Goal: Information Seeking & Learning: Check status

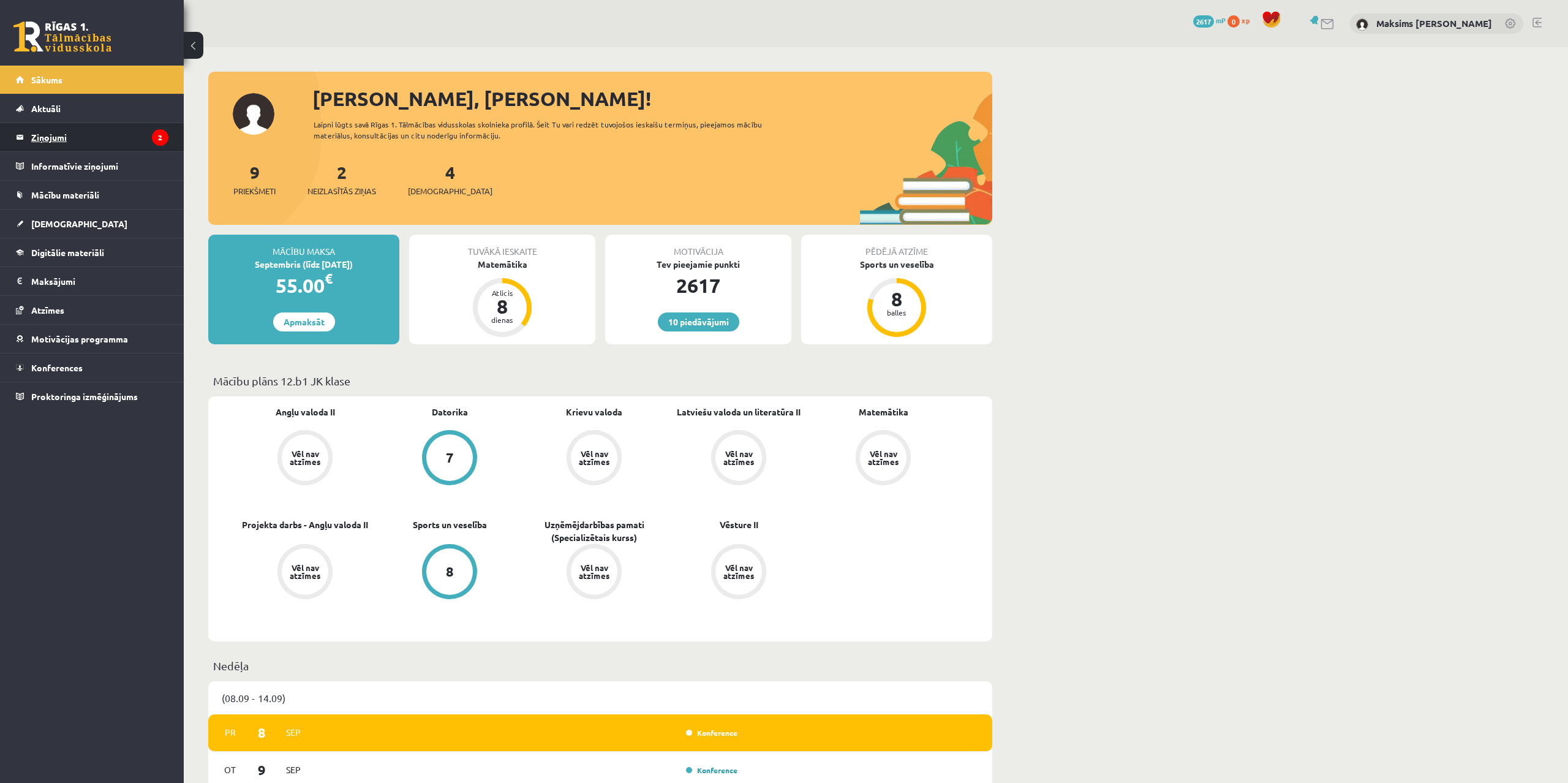
click at [58, 132] on legend "Ziņojumi 2" at bounding box center [100, 137] width 137 height 28
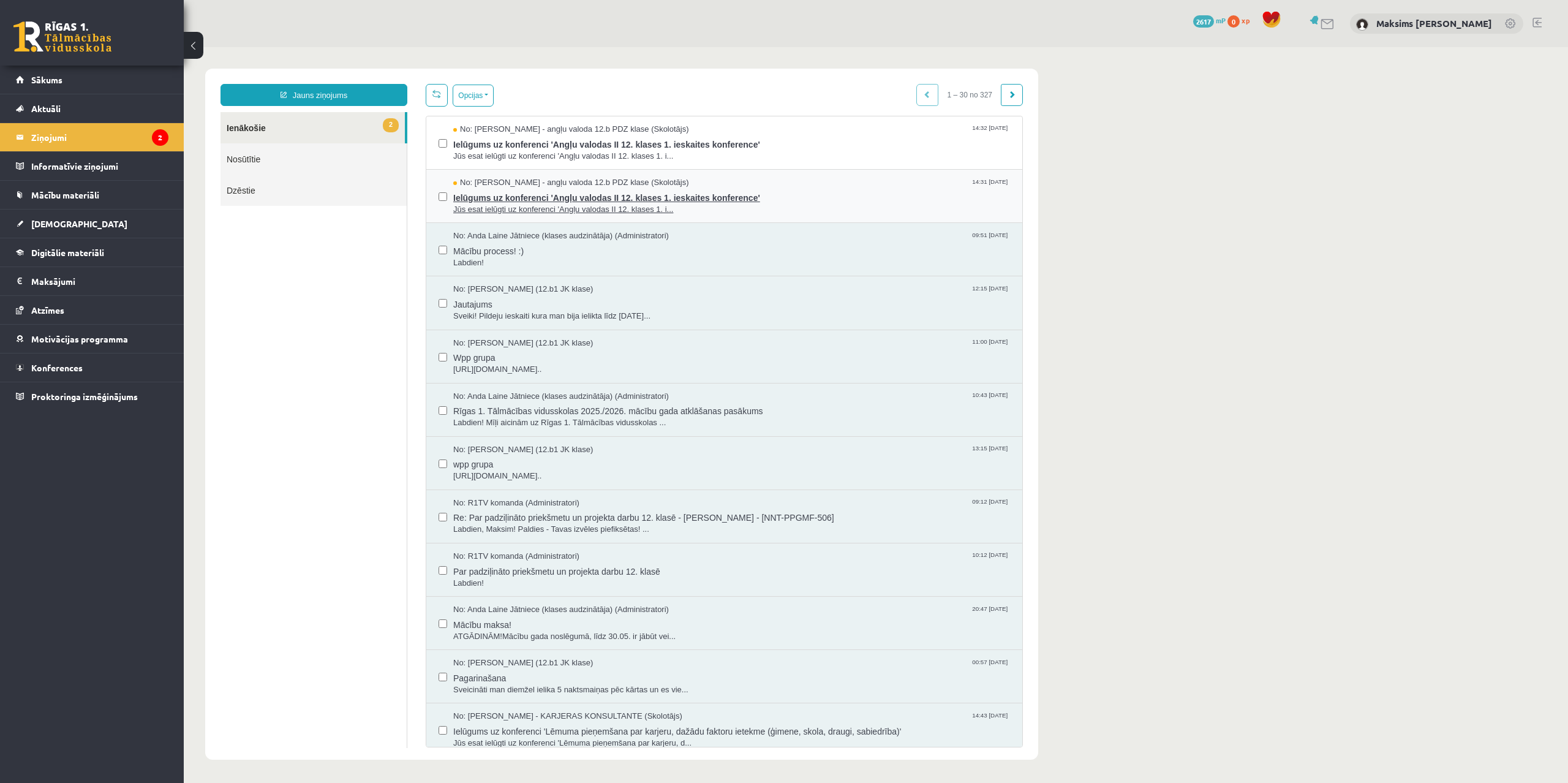
click at [694, 200] on span "Ielūgums uz konferenci 'Angļu valodas II 12. klases 1. ieskaites konference'" at bounding box center [732, 196] width 557 height 15
click at [711, 146] on span "Ielūgums uz konferenci 'Angļu valodas II 12. klases 1. ieskaites konference'" at bounding box center [732, 143] width 557 height 15
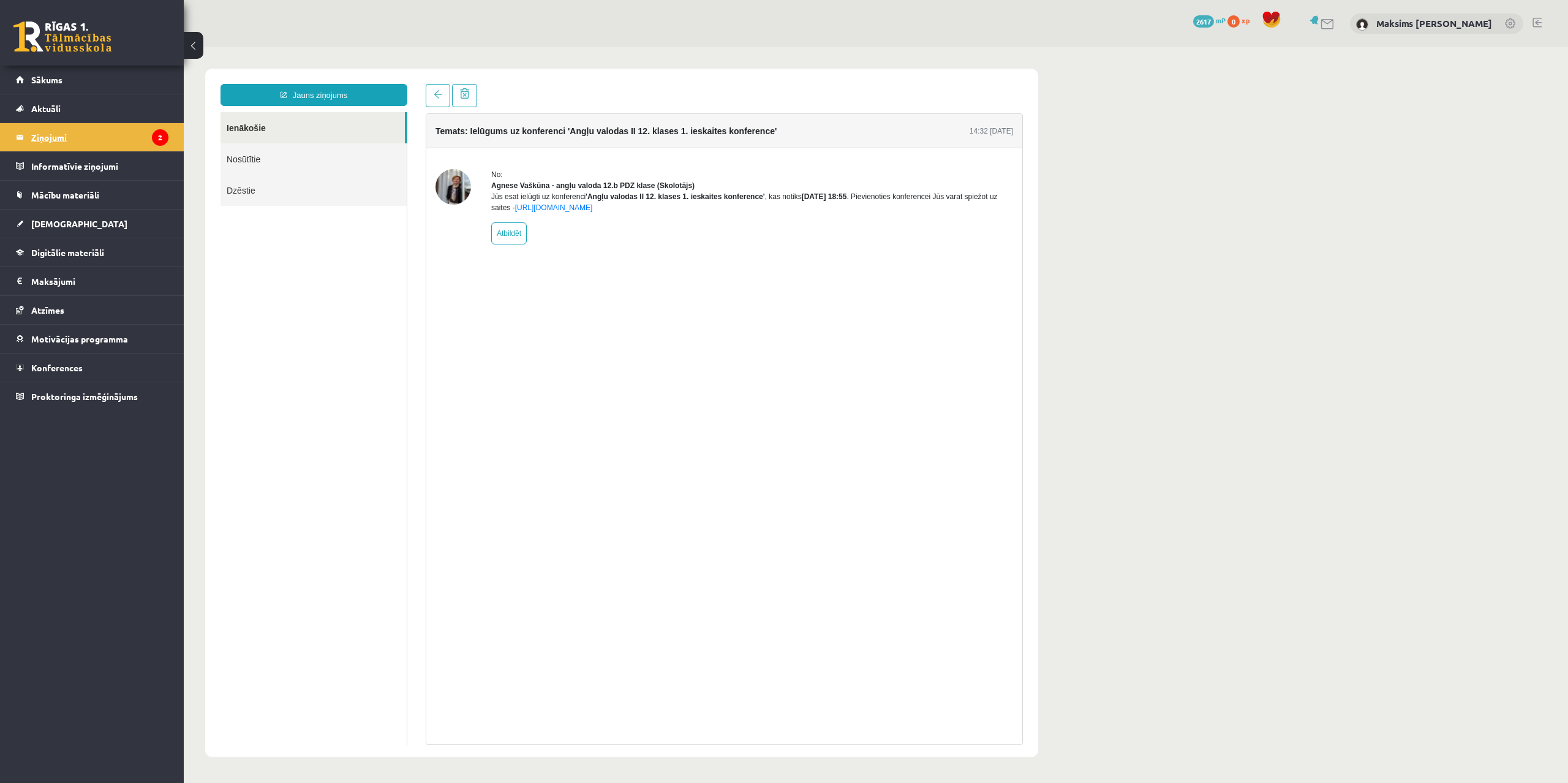
click at [58, 133] on legend "Ziņojumi 2" at bounding box center [100, 137] width 137 height 28
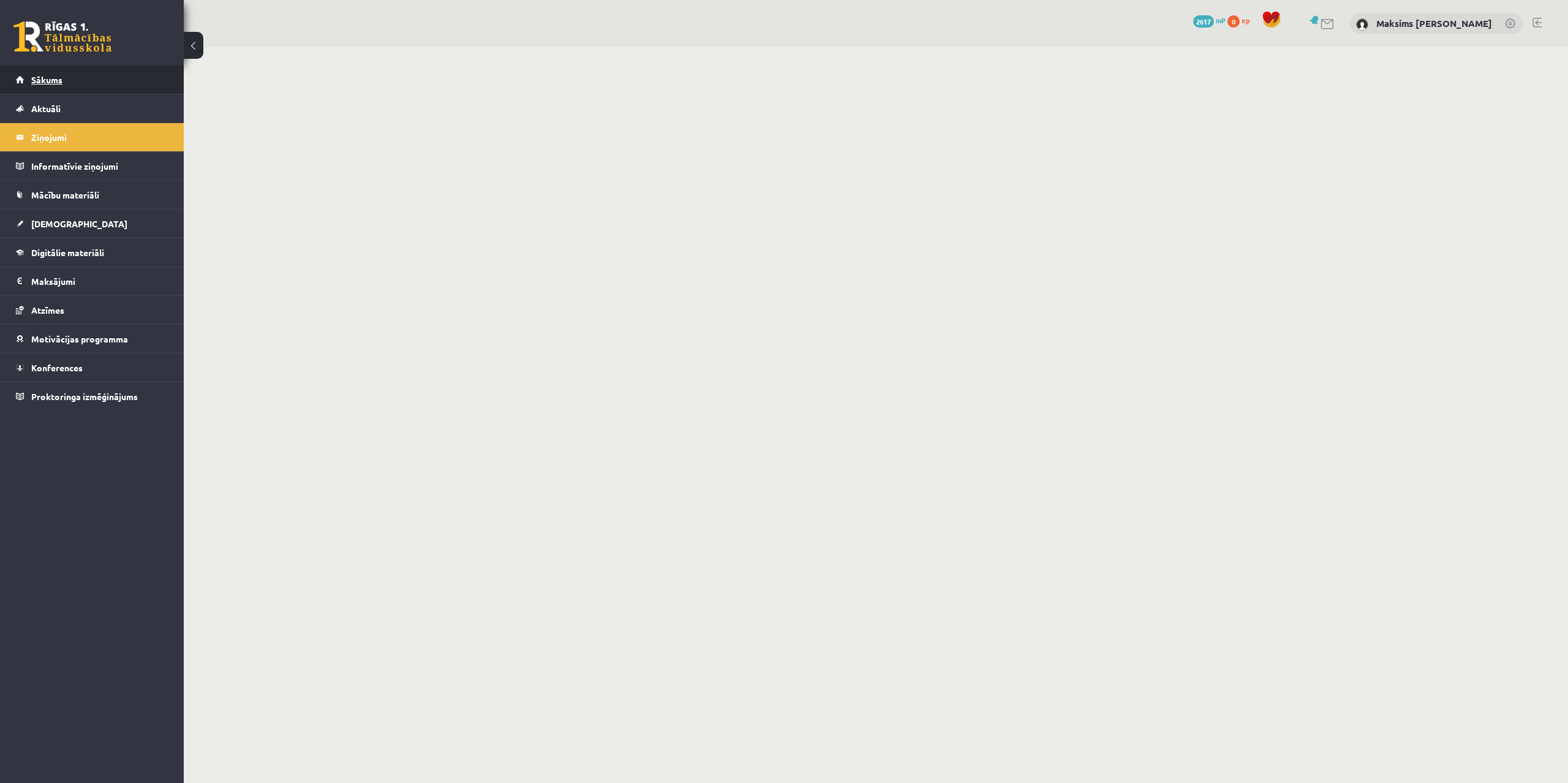
click at [49, 80] on span "Sākums" at bounding box center [47, 79] width 31 height 11
